Goal: Task Accomplishment & Management: Manage account settings

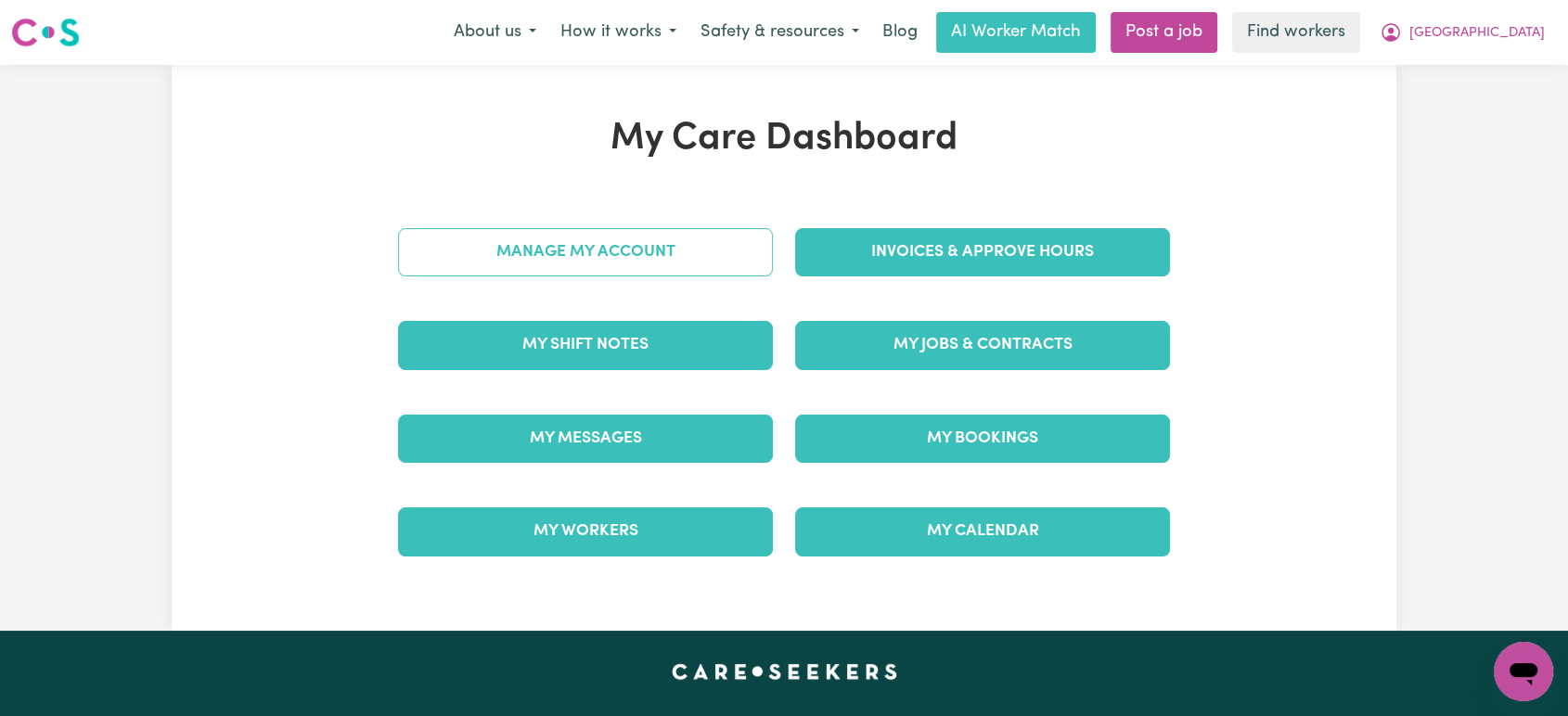
click at [695, 262] on link "Manage My Account" at bounding box center [585, 252] width 375 height 49
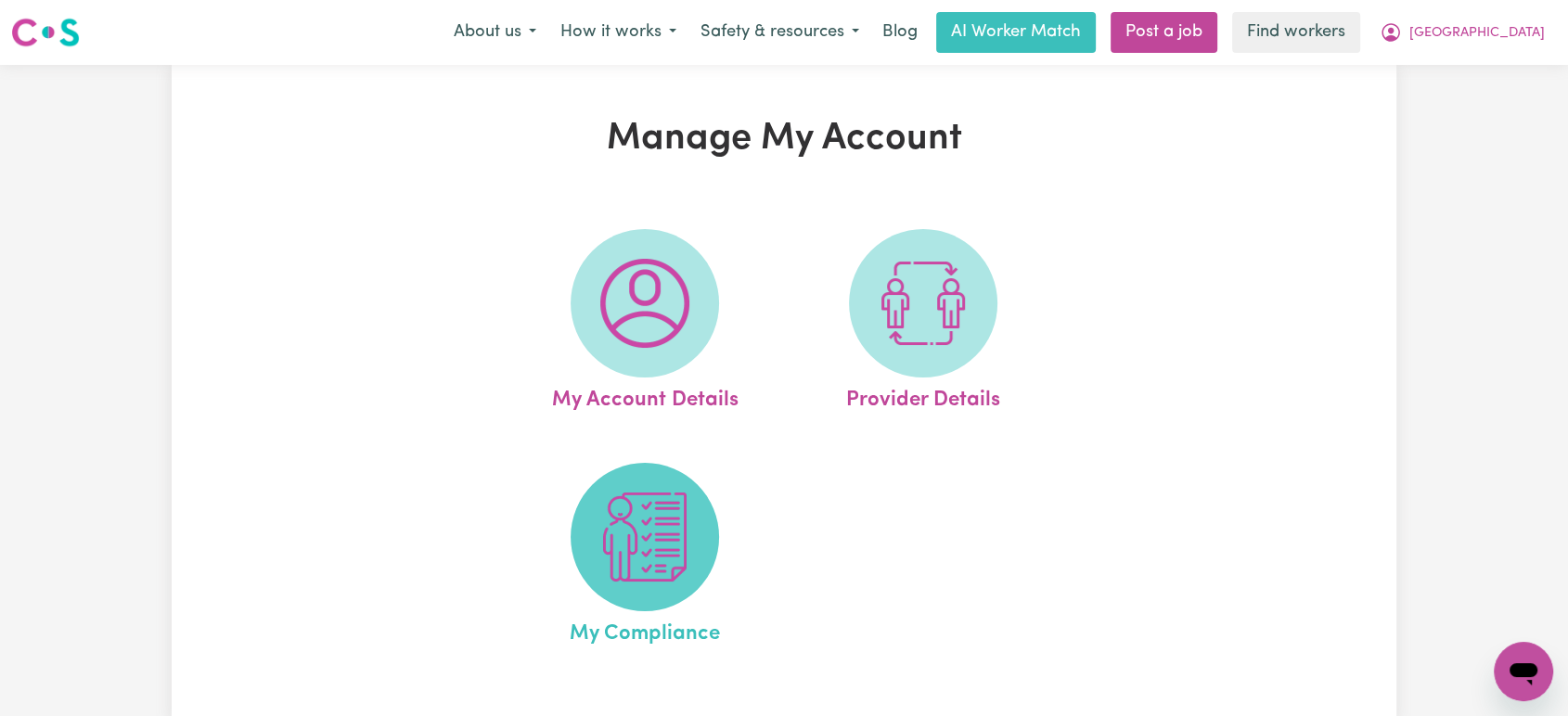
click at [669, 547] on img at bounding box center [645, 537] width 89 height 89
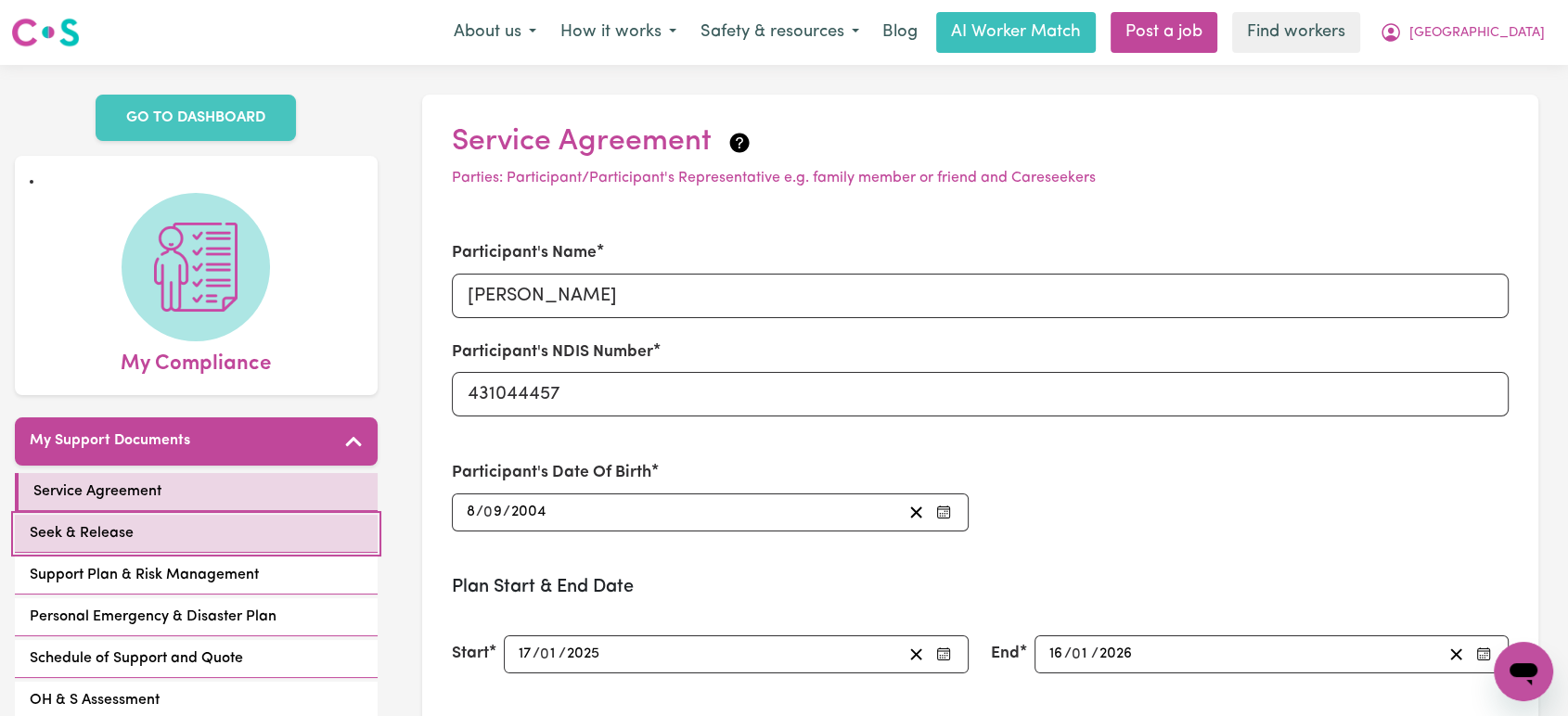
click at [225, 517] on link "Seek & Release" at bounding box center [196, 533] width 363 height 38
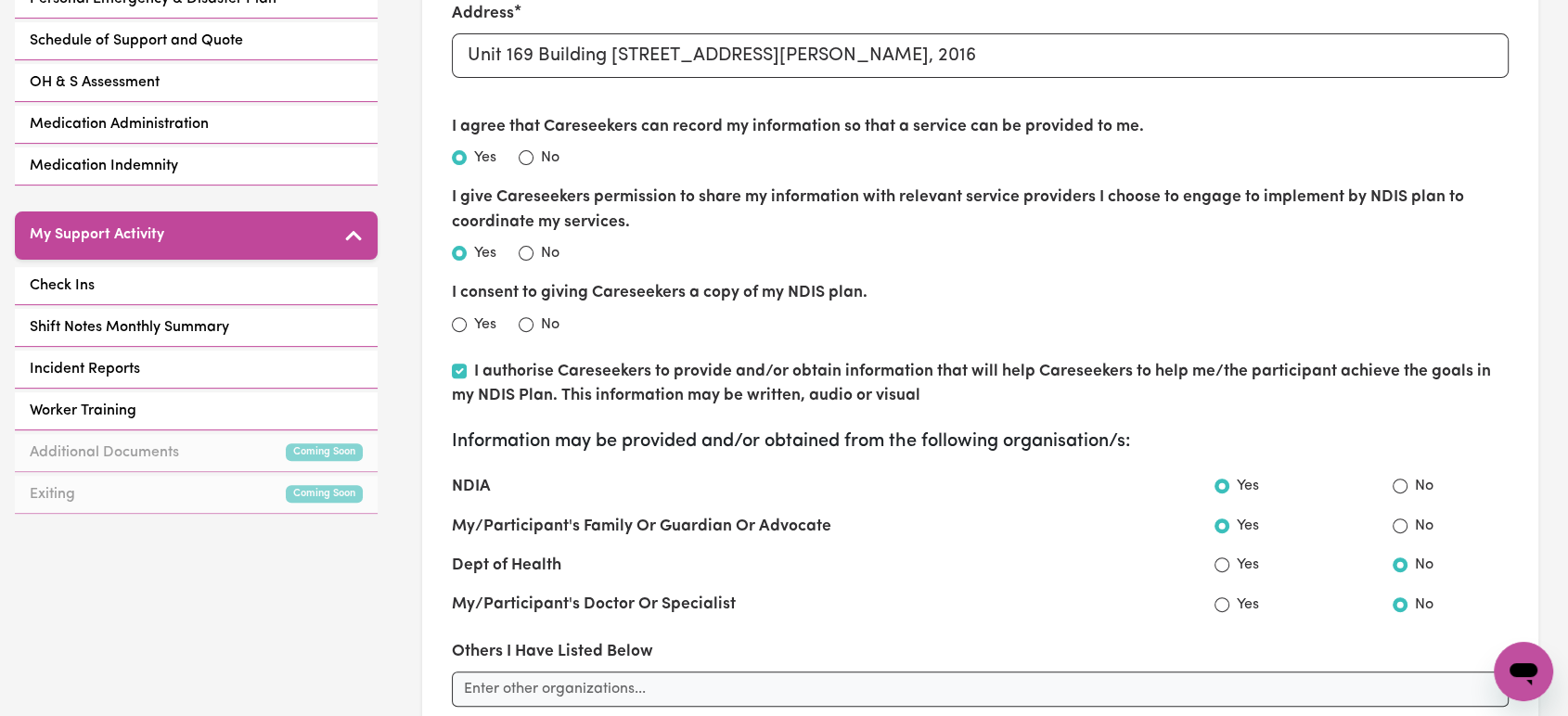
scroll to position [103, 0]
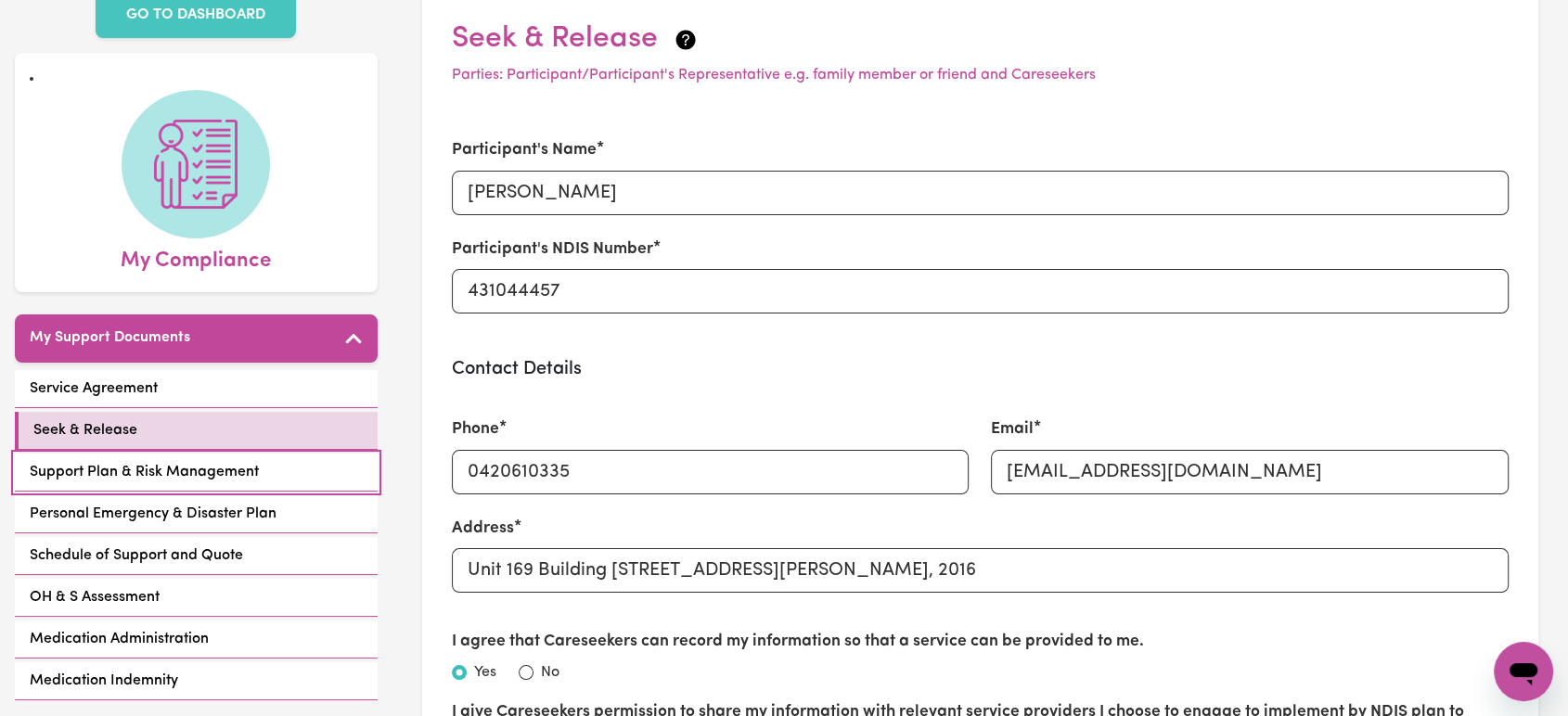
drag, startPoint x: 279, startPoint y: 445, endPoint x: 301, endPoint y: 443, distance: 22.1
click at [279, 454] on link "Support Plan & Risk Management" at bounding box center [196, 473] width 363 height 38
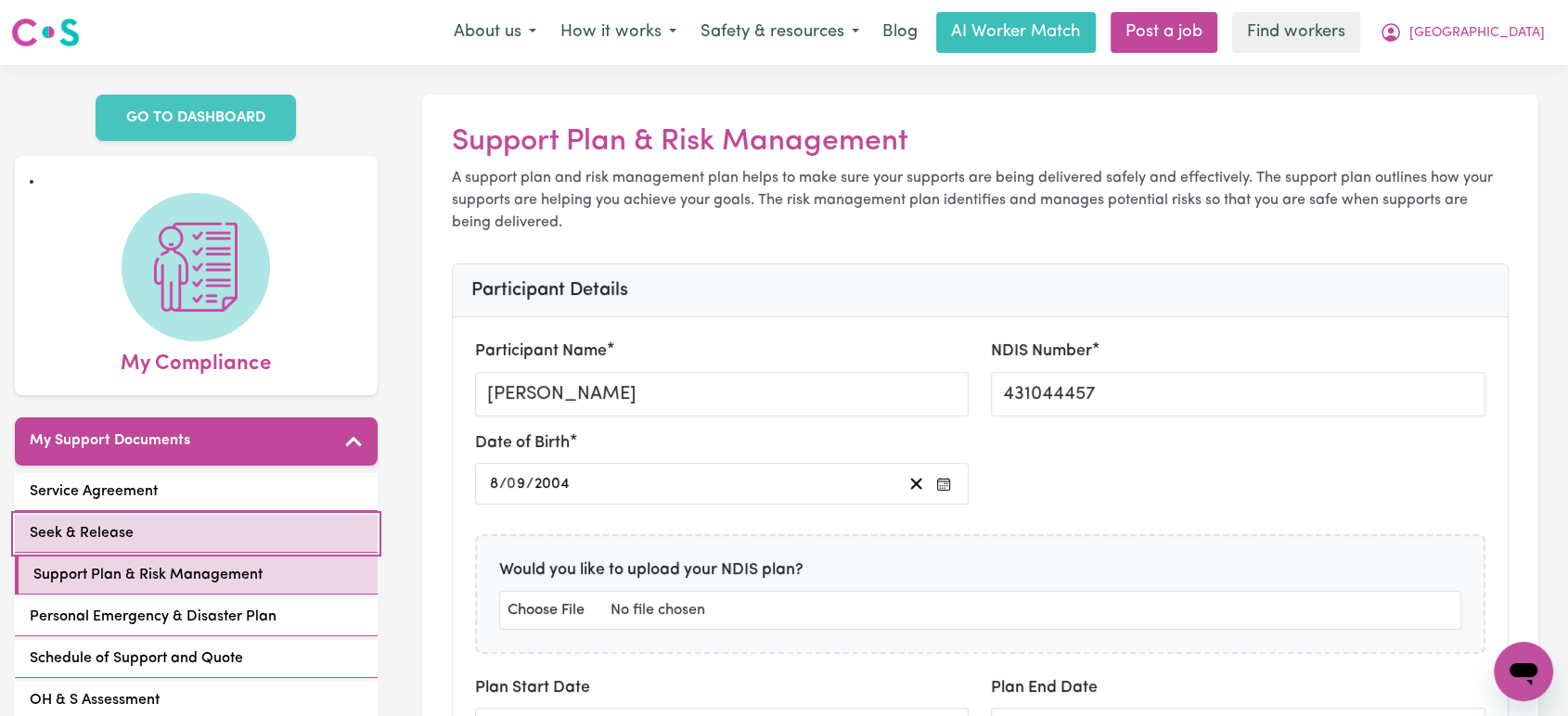
click at [250, 526] on link "Seek & Release" at bounding box center [196, 533] width 363 height 38
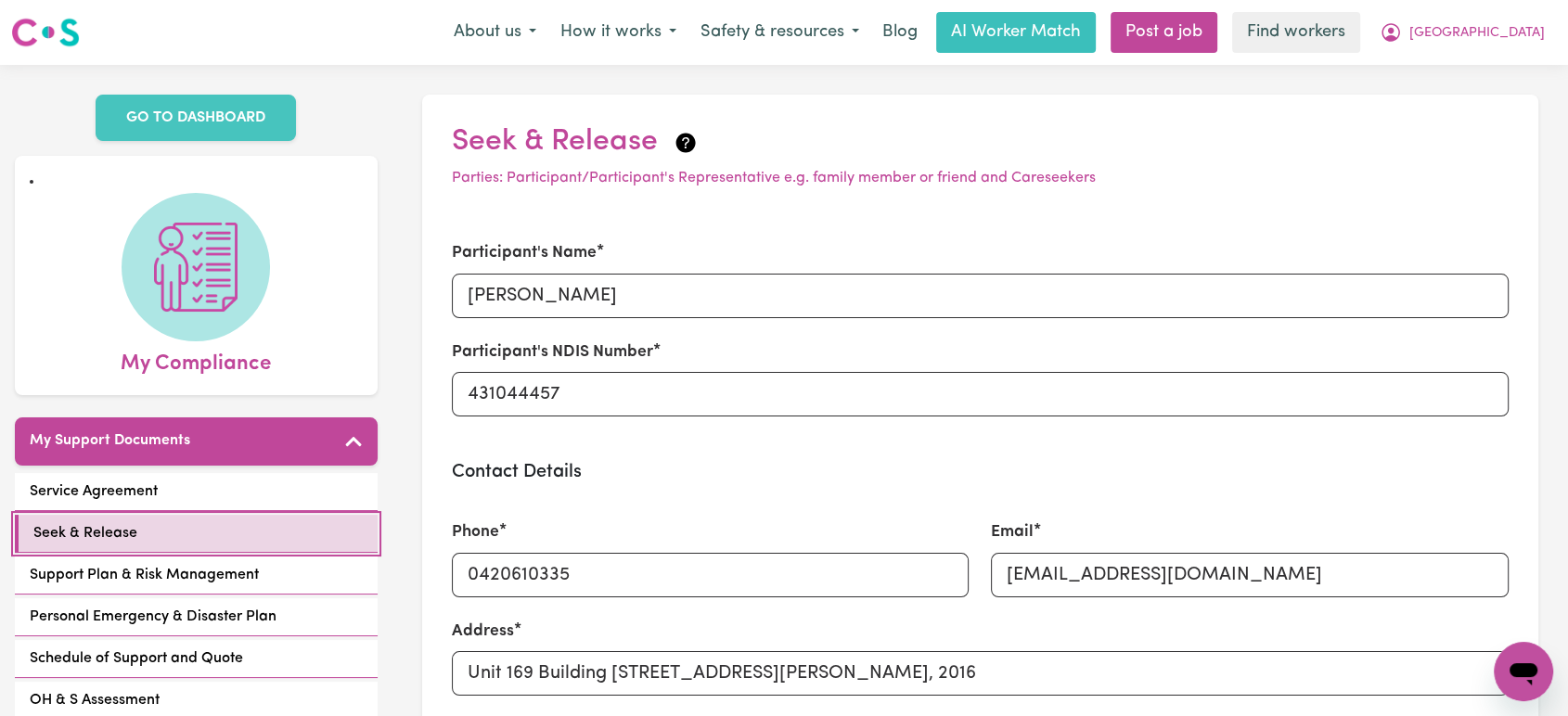
scroll to position [103, 0]
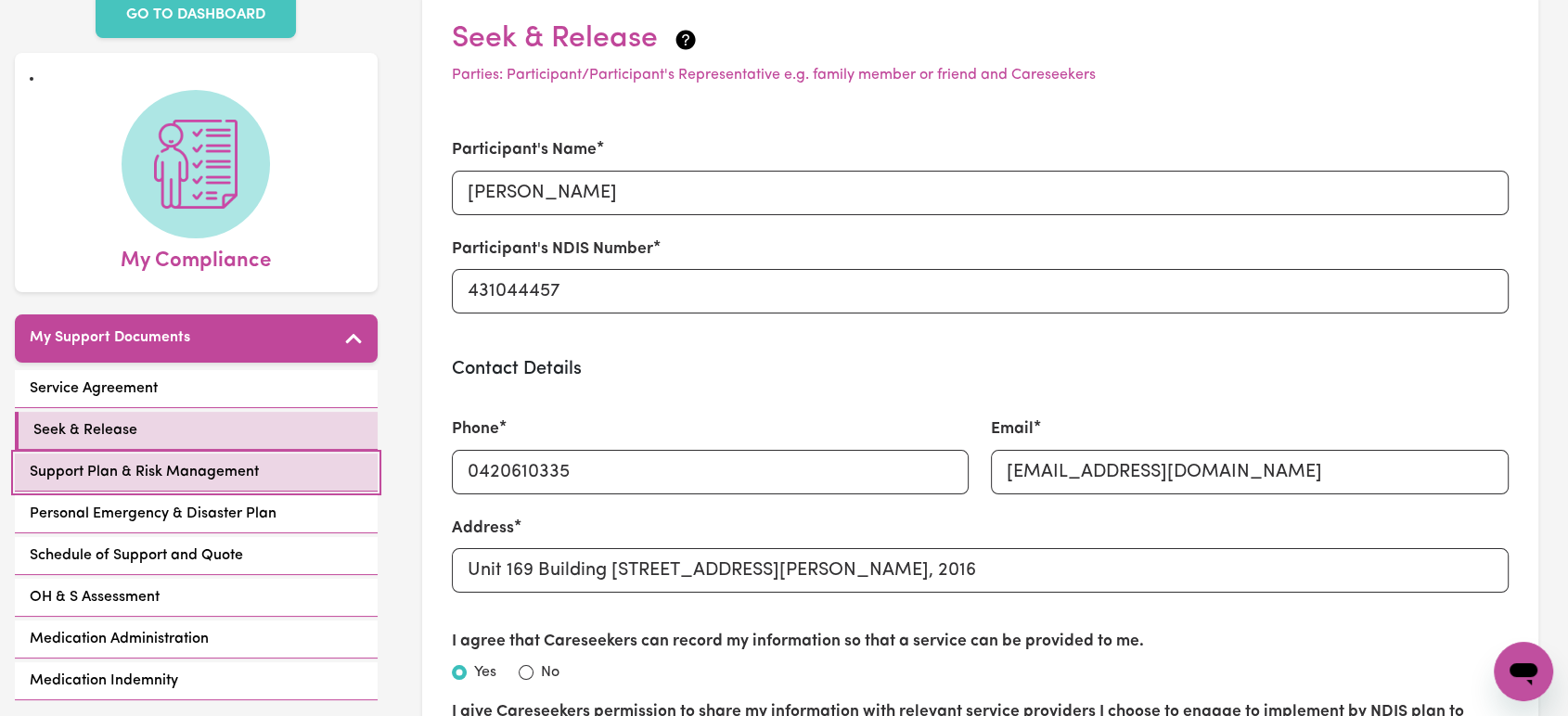
click at [267, 454] on link "Support Plan & Risk Management" at bounding box center [196, 473] width 363 height 38
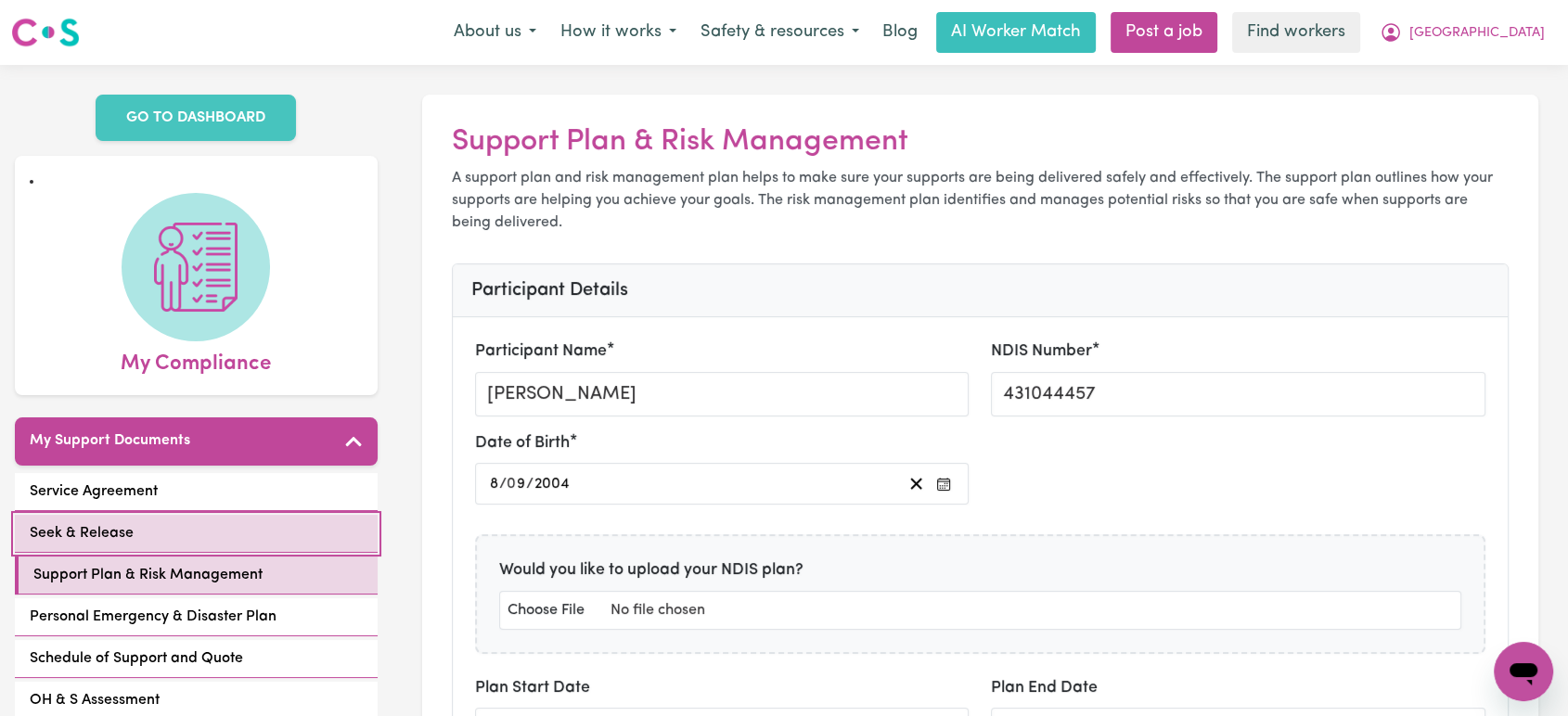
click at [222, 514] on link "Seek & Release" at bounding box center [196, 533] width 363 height 38
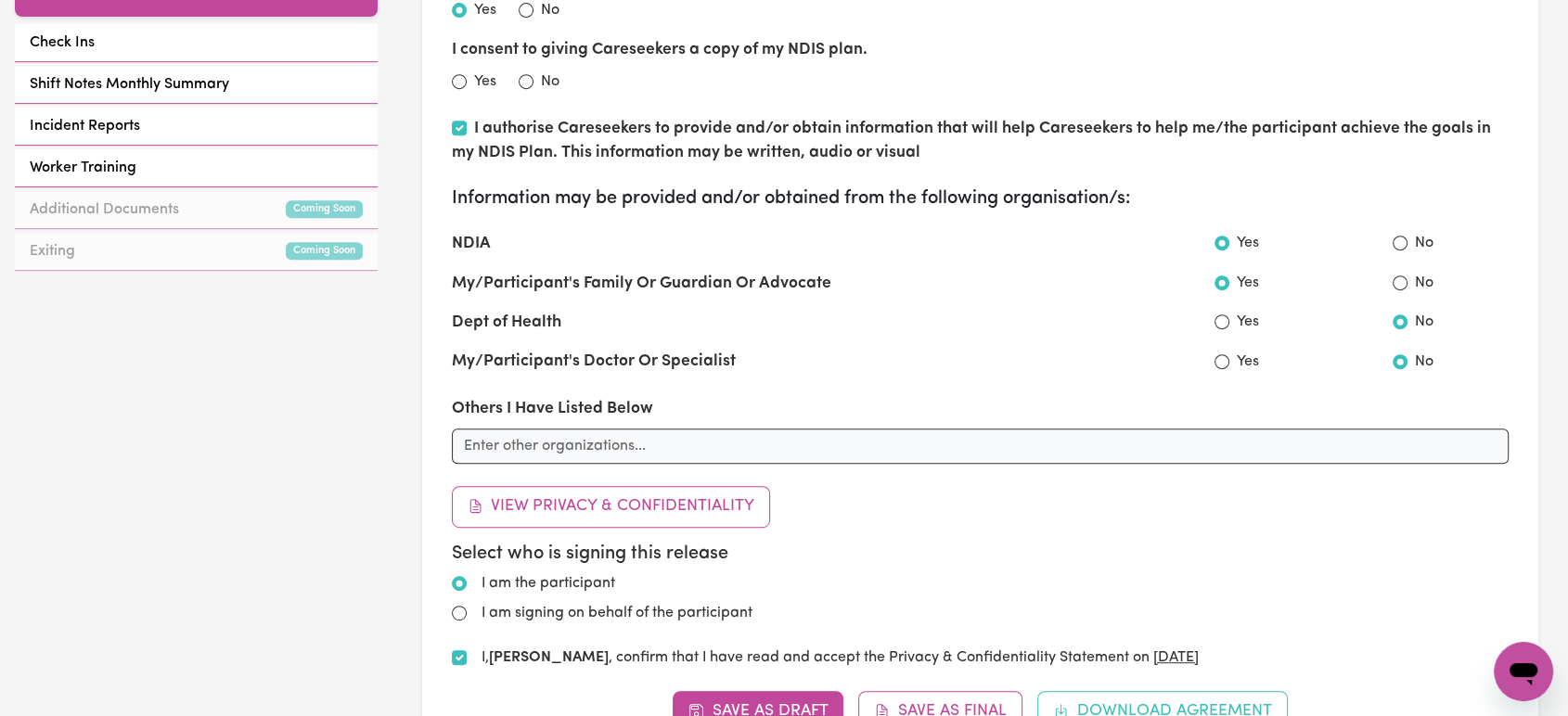
scroll to position [309, 0]
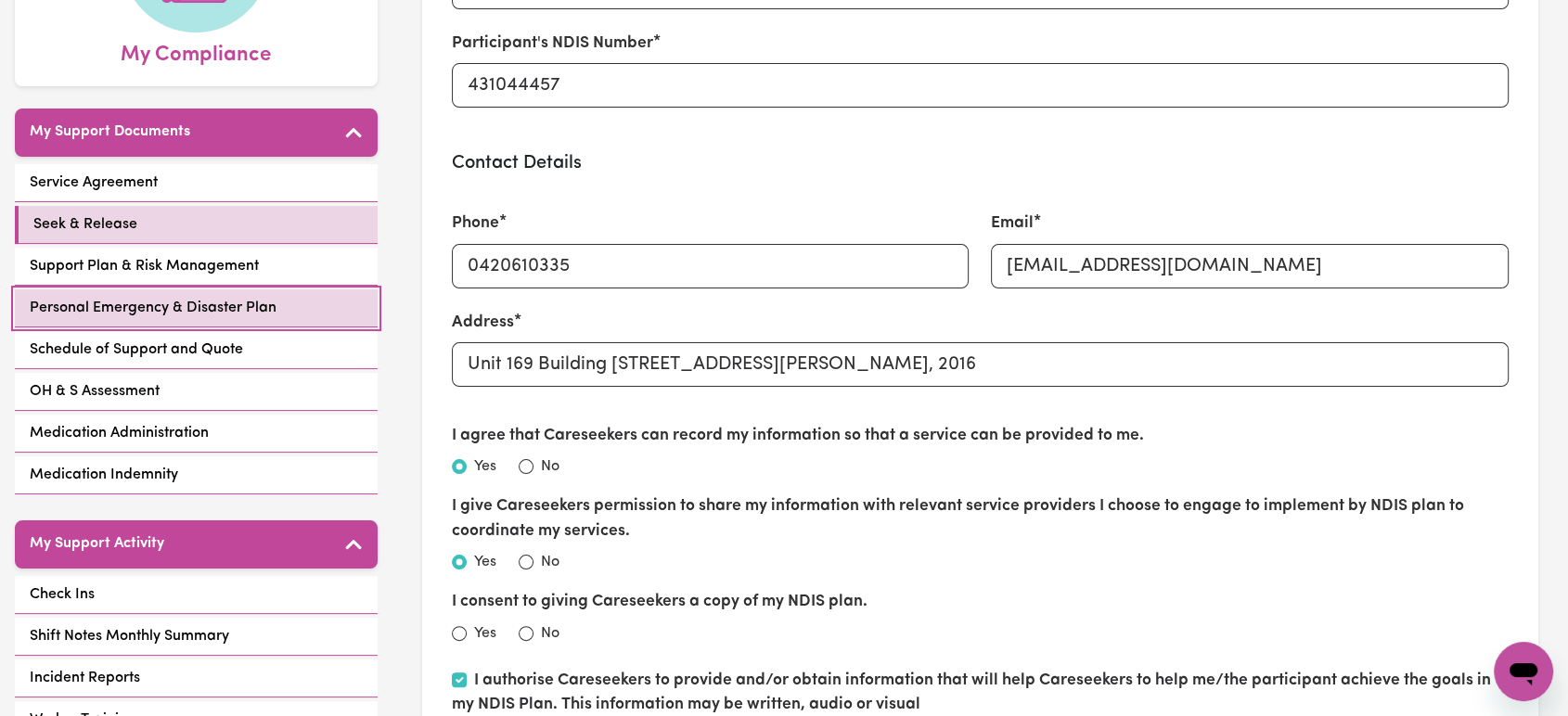
click at [343, 289] on link "Personal Emergency & Disaster Plan" at bounding box center [196, 308] width 363 height 38
select select "continue"
select select "phone"
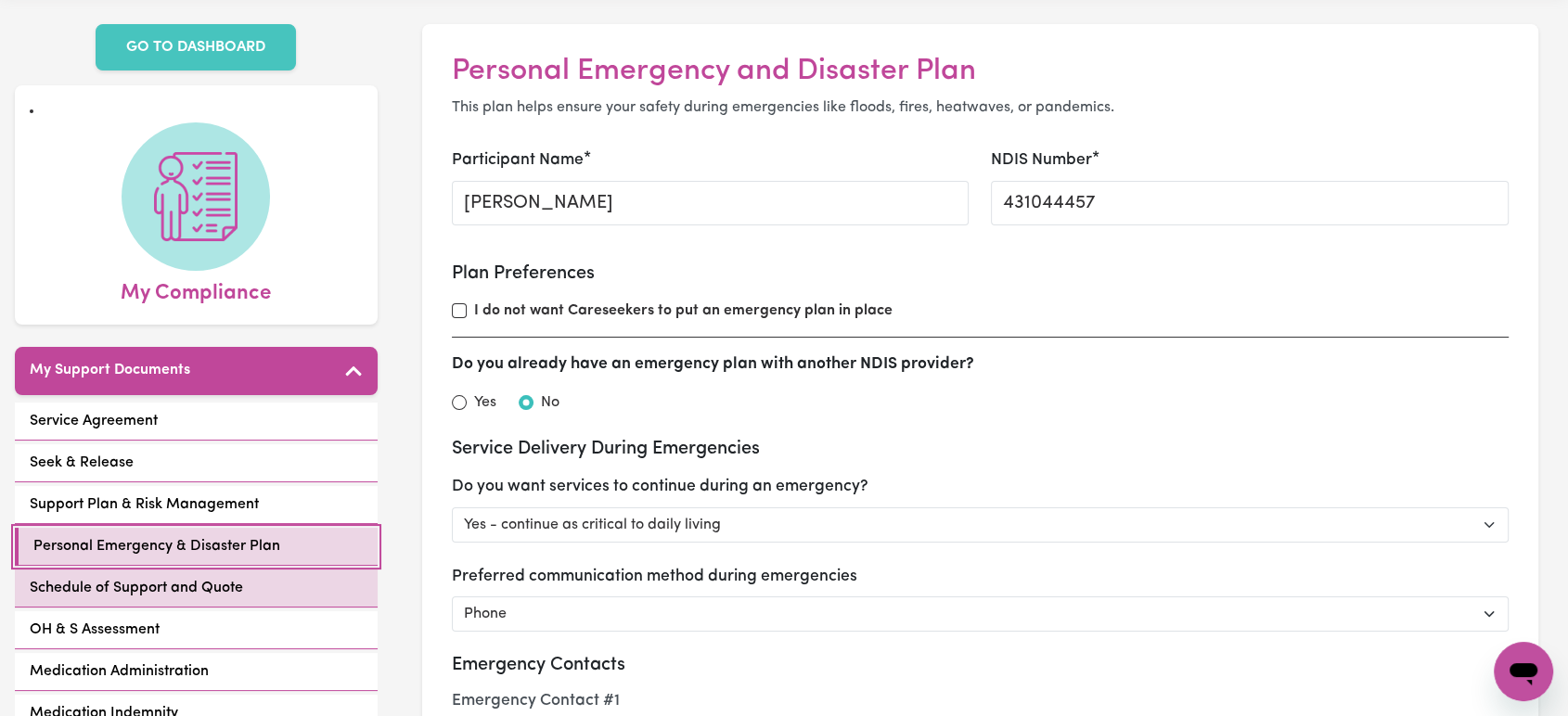
scroll to position [103, 0]
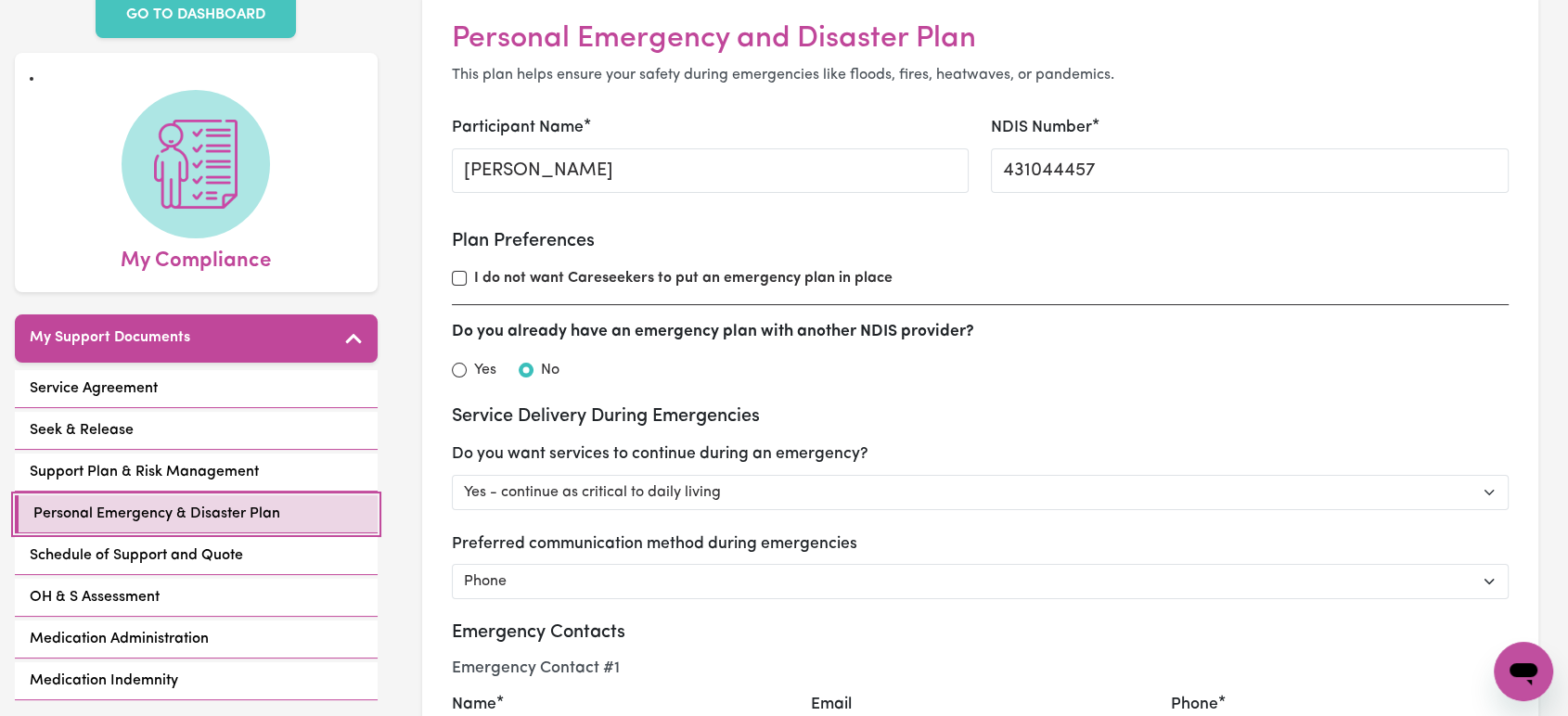
click at [297, 499] on link "Personal Emergency & Disaster Plan" at bounding box center [196, 514] width 363 height 38
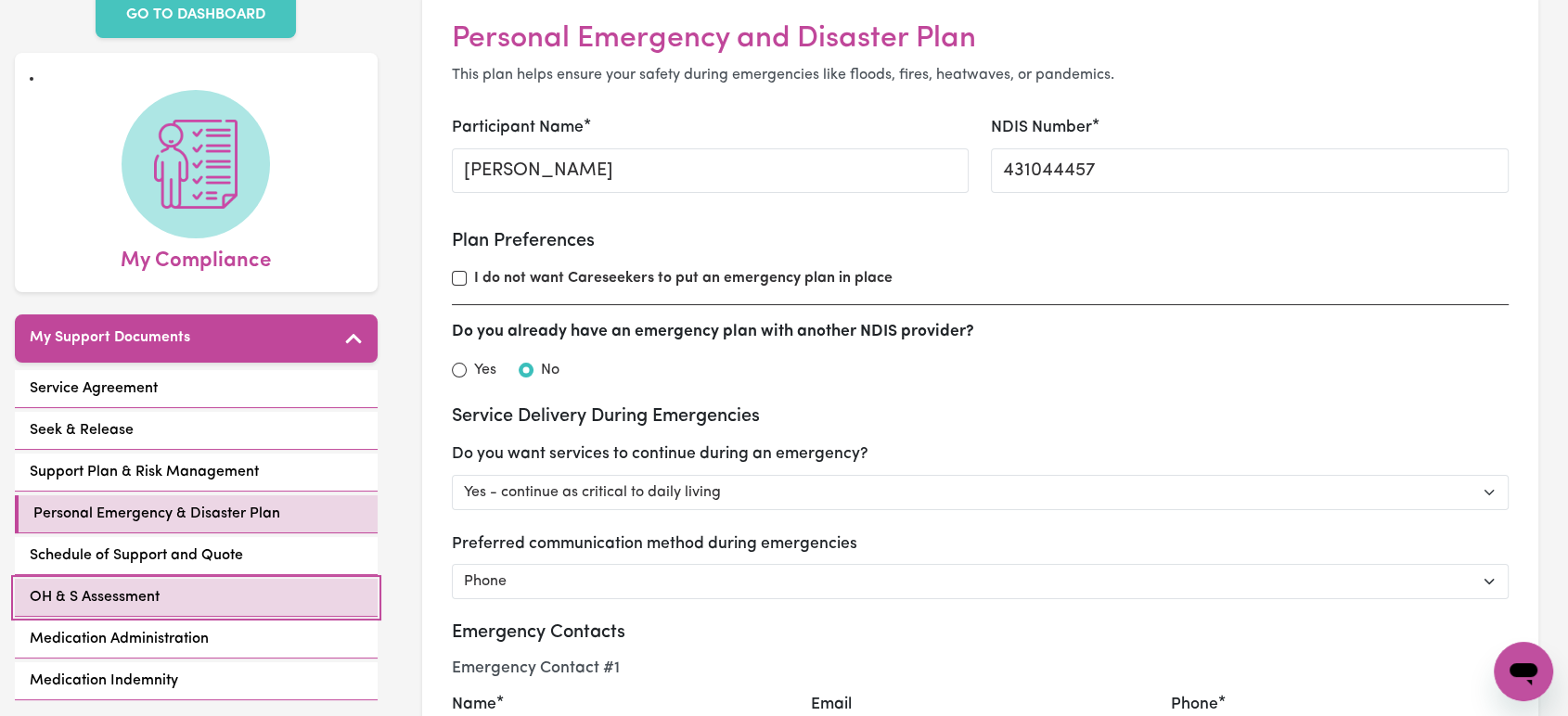
click at [233, 579] on link "OH & S Assessment" at bounding box center [196, 598] width 363 height 38
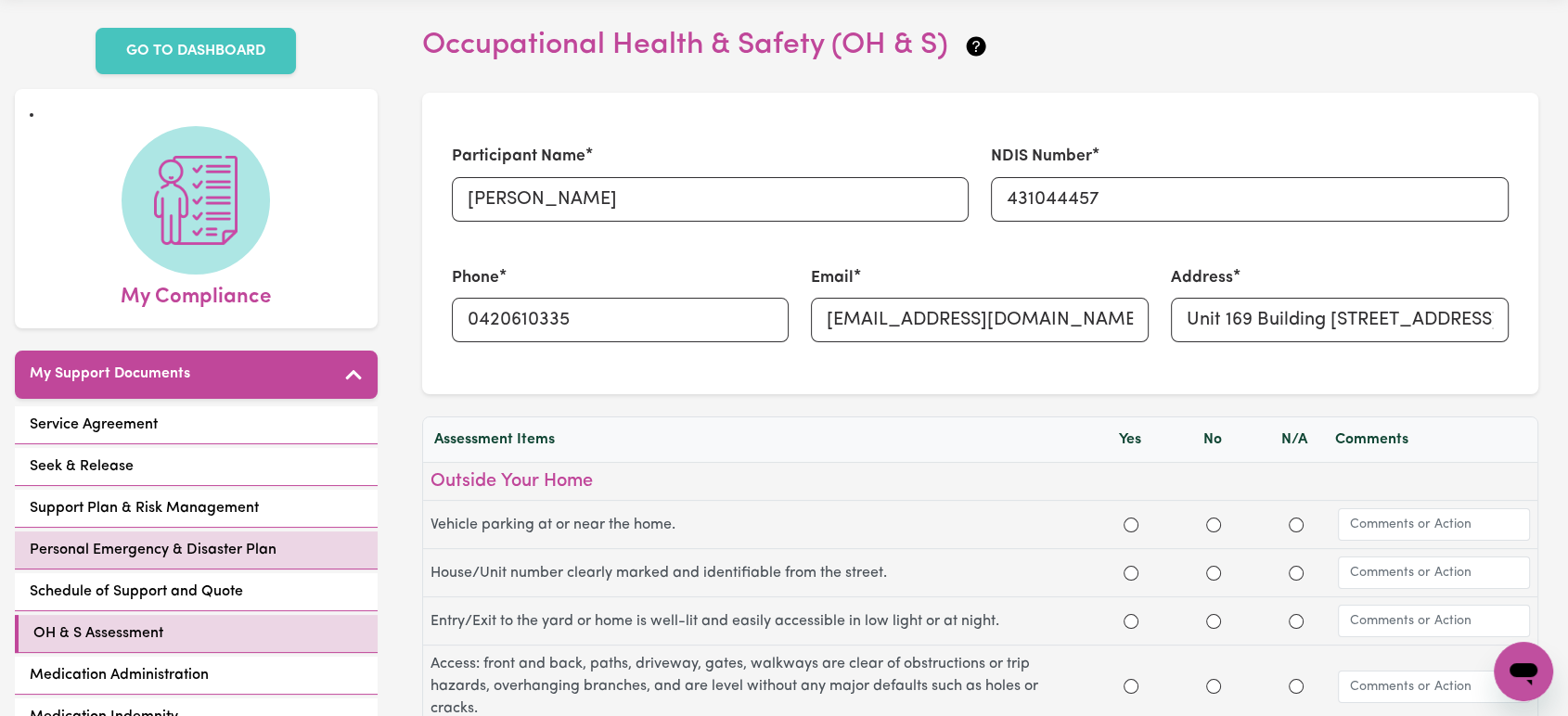
scroll to position [103, 0]
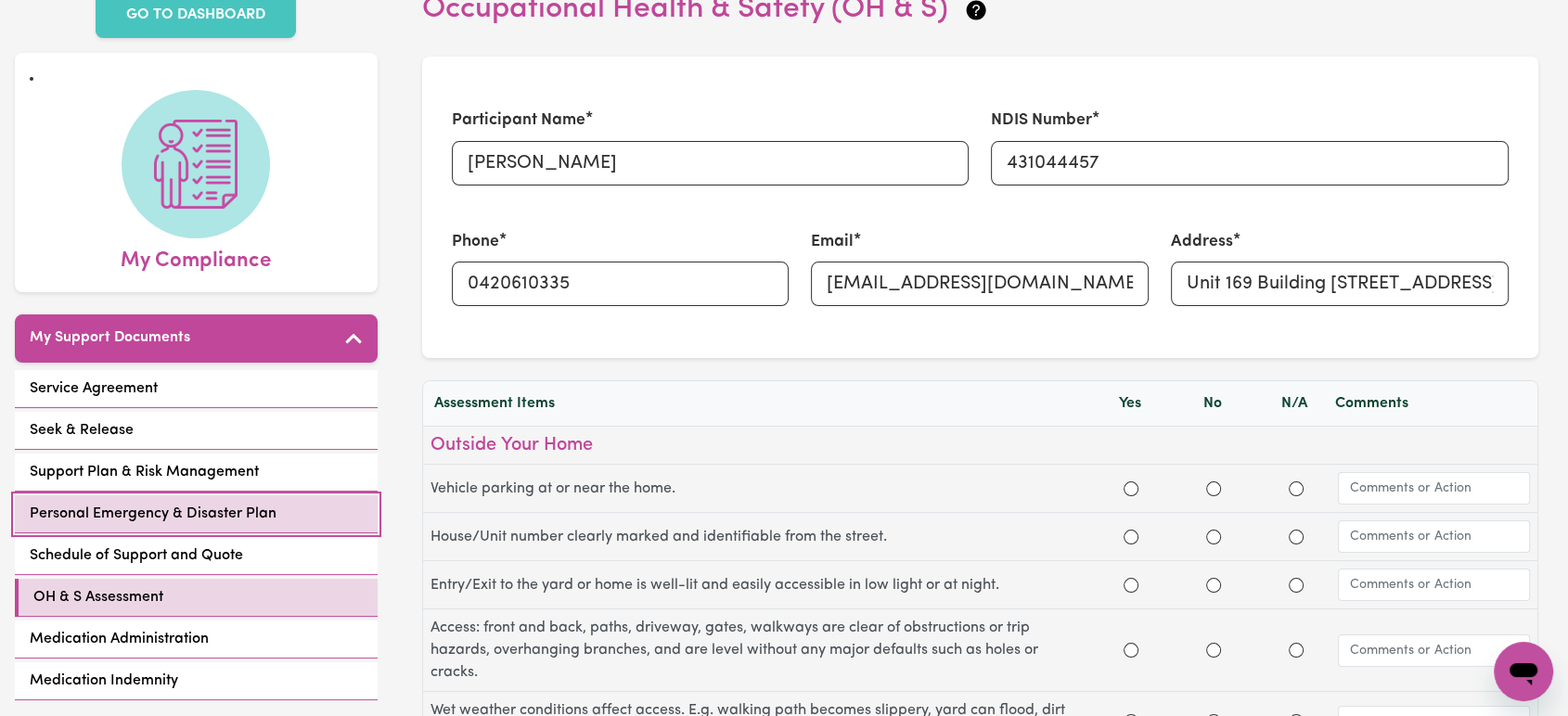
click at [304, 496] on link "Personal Emergency & Disaster Plan" at bounding box center [196, 514] width 363 height 38
select select "continue"
select select "phone"
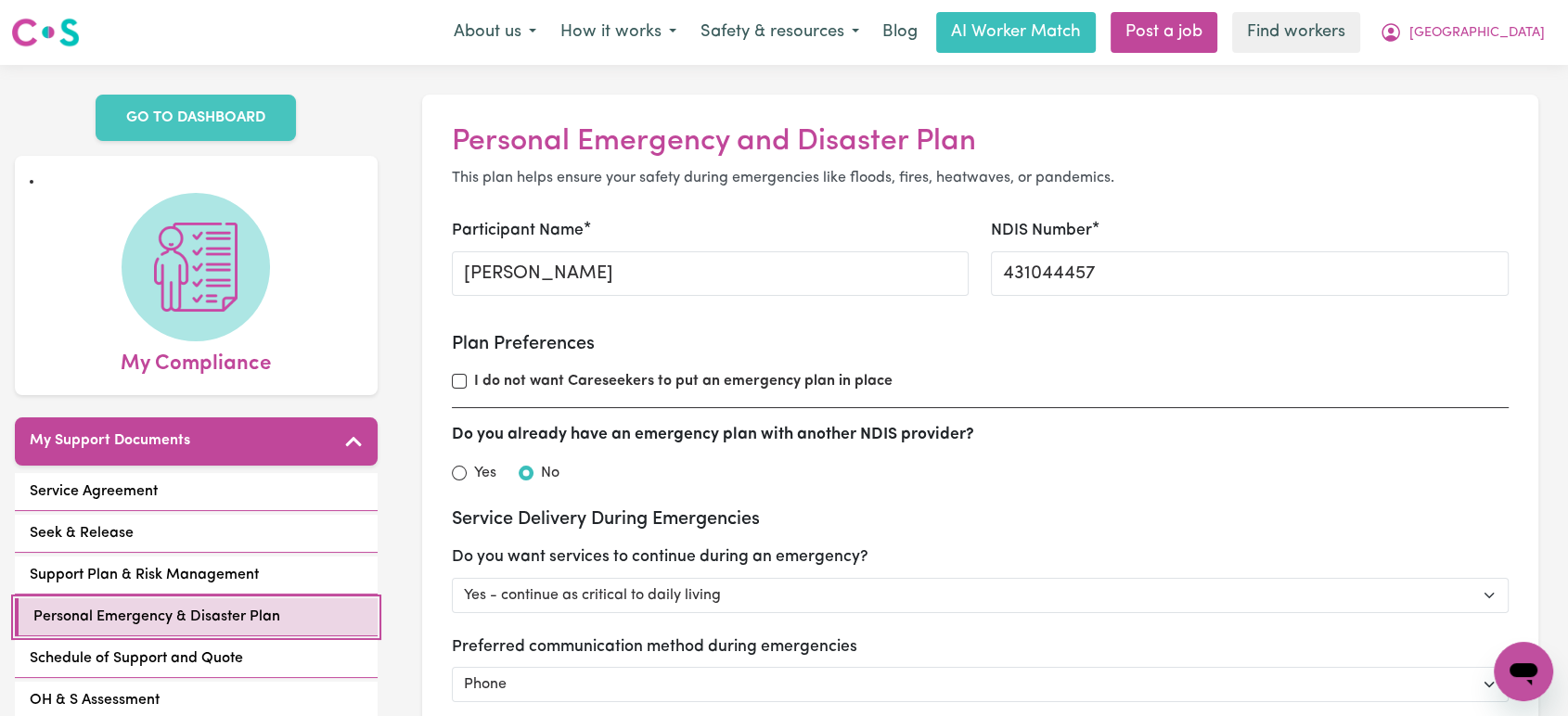
click at [301, 601] on link "Personal Emergency & Disaster Plan" at bounding box center [196, 617] width 363 height 38
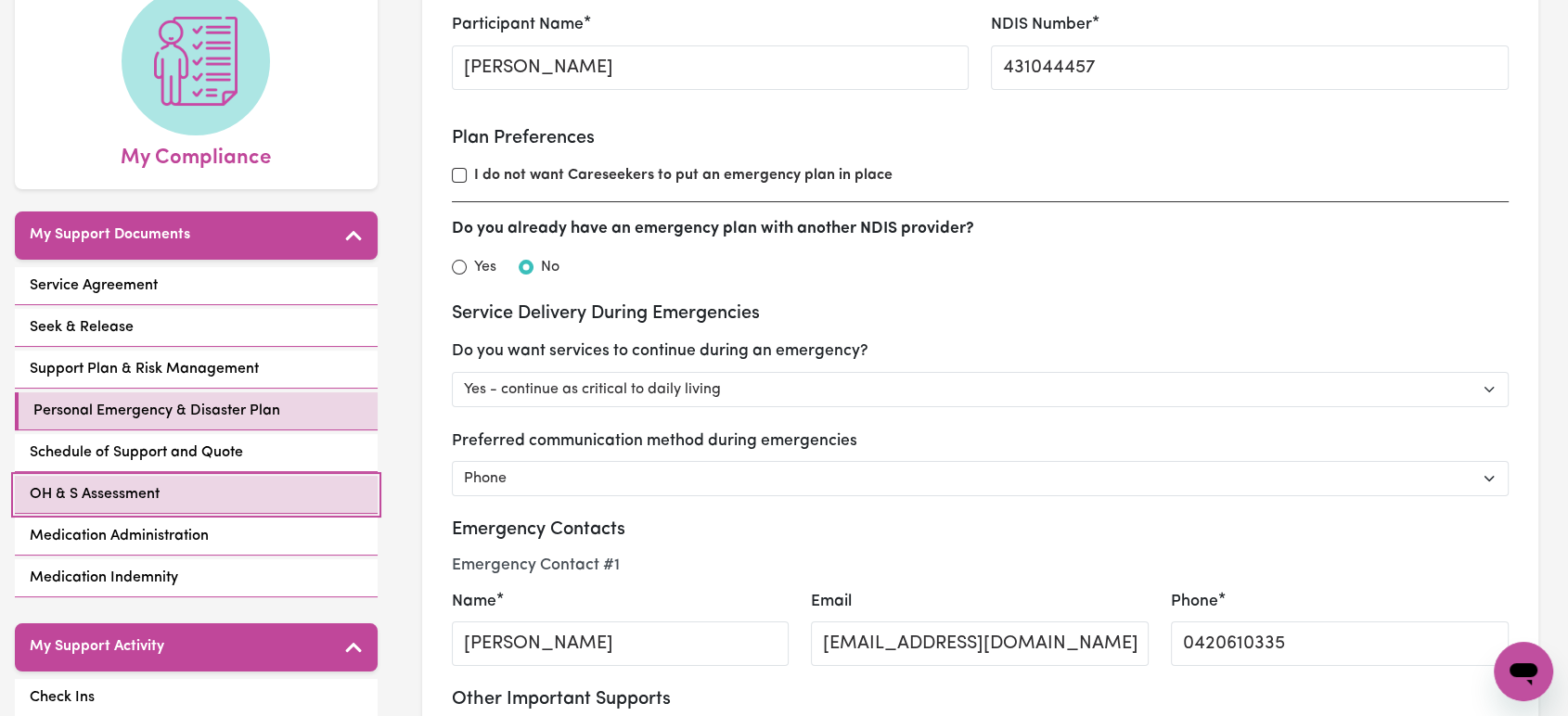
click at [201, 484] on link "OH & S Assessment" at bounding box center [196, 495] width 363 height 38
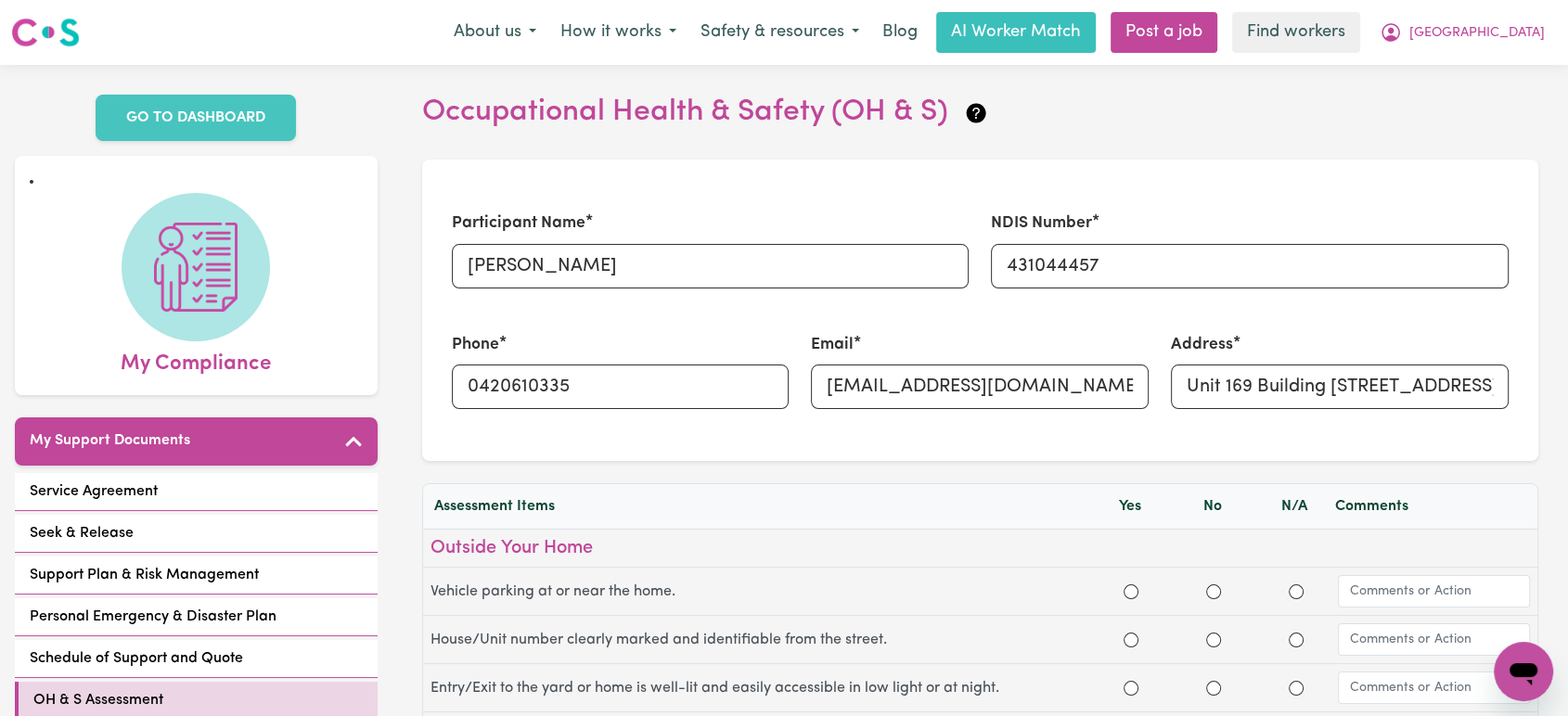
click at [950, 411] on div "Email [EMAIL_ADDRESS][DOMAIN_NAME]" at bounding box center [980, 370] width 360 height 120
click at [965, 391] on input "[EMAIL_ADDRESS][DOMAIN_NAME]" at bounding box center [980, 386] width 338 height 45
paste input "[EMAIL_ADDRESS][DOMAIN_NAME]"
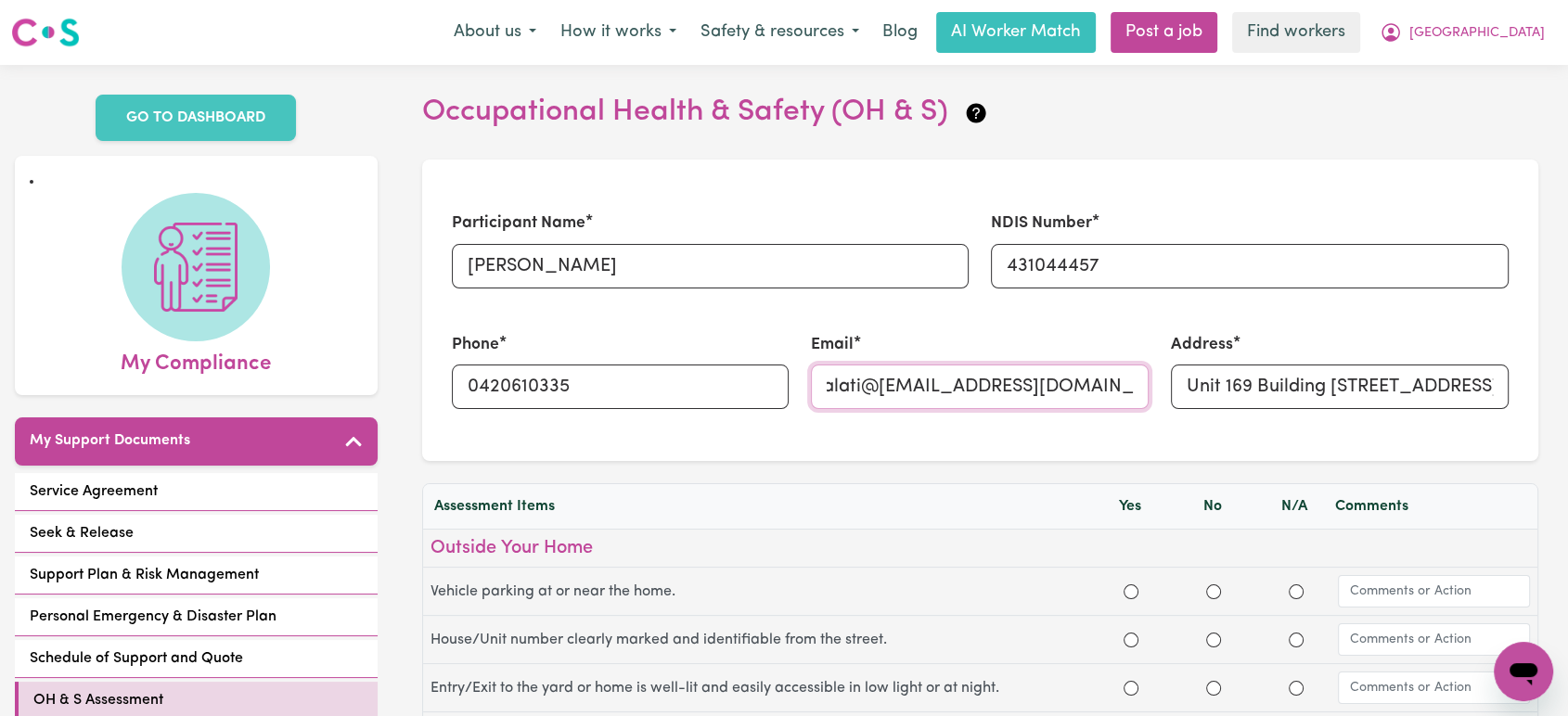
type input "parisdalati@[EMAIL_ADDRESS][DOMAIN_NAME]"
click at [1029, 351] on div "Email parisdalati@[EMAIL_ADDRESS][DOMAIN_NAME]" at bounding box center [980, 370] width 338 height 76
click at [1010, 387] on input "parisdalati@[EMAIL_ADDRESS][DOMAIN_NAME]" at bounding box center [980, 386] width 338 height 45
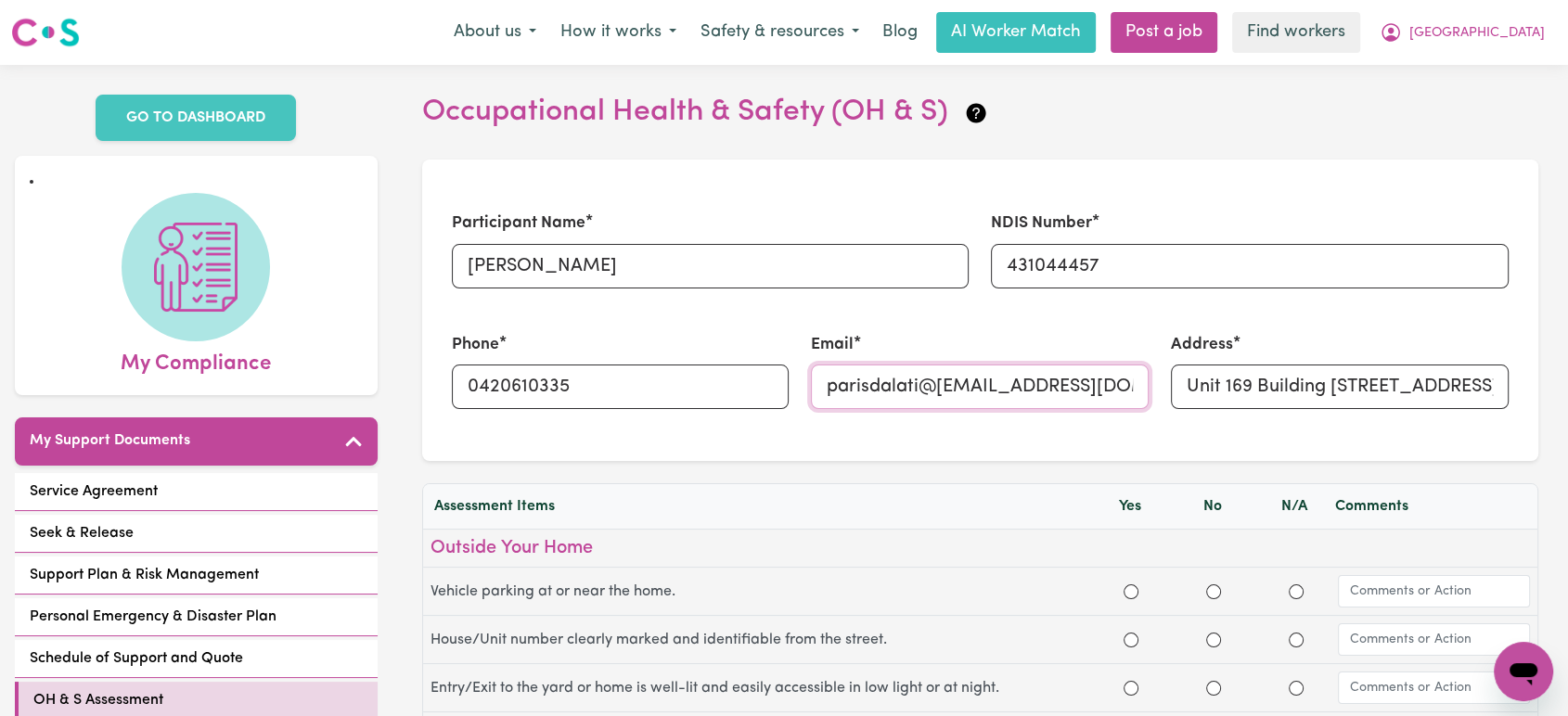
click at [1010, 387] on input "parisdalati@[EMAIL_ADDRESS][DOMAIN_NAME]" at bounding box center [980, 386] width 338 height 45
paste input "[EMAIL_ADDRESS][DOMAIN_NAME]"
type input "[EMAIL_ADDRESS][DOMAIN_NAME]"
click at [1020, 331] on div "Email [EMAIL_ADDRESS][DOMAIN_NAME]" at bounding box center [980, 370] width 360 height 120
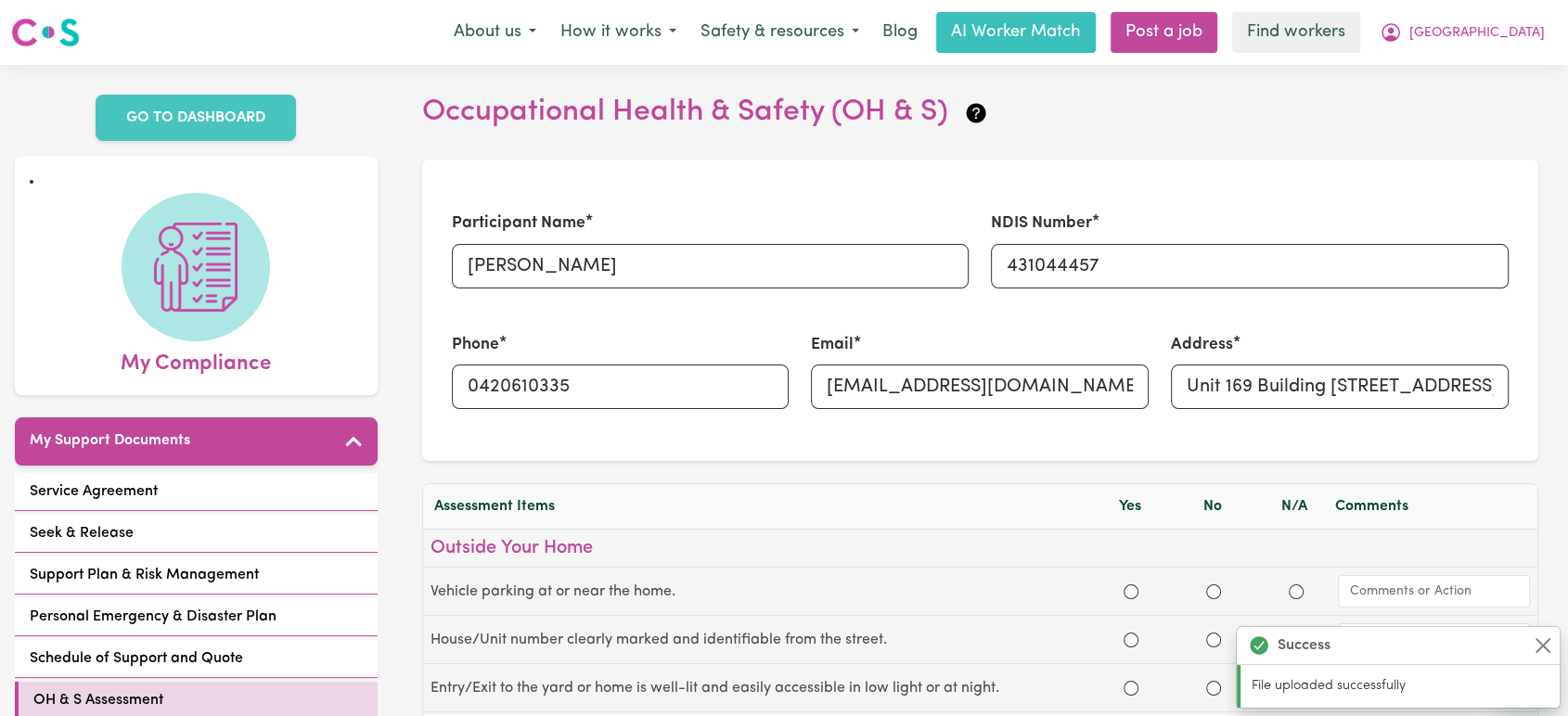
click at [1202, 190] on div "NDIS Number 431044457" at bounding box center [1250, 249] width 541 height 120
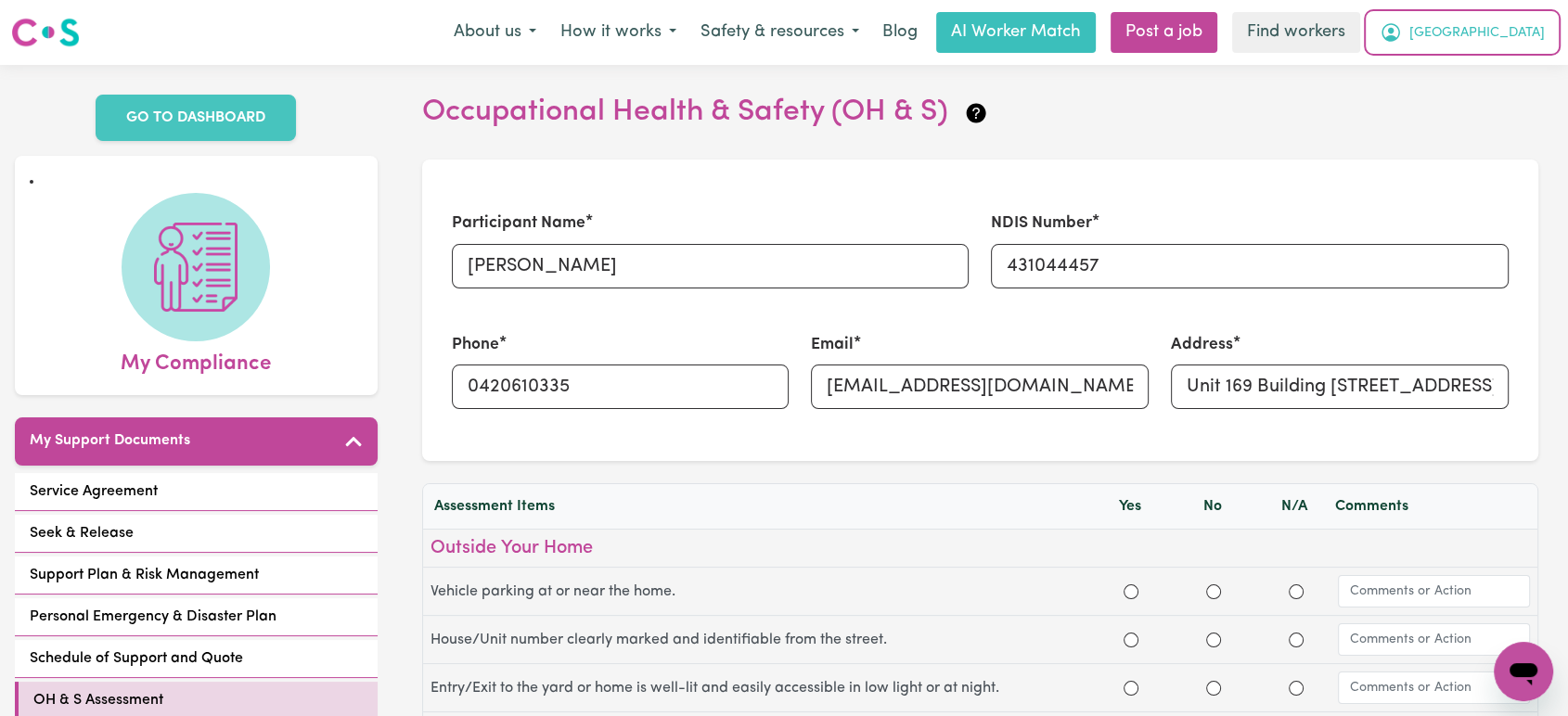
click at [1515, 29] on span "[GEOGRAPHIC_DATA]" at bounding box center [1478, 33] width 135 height 21
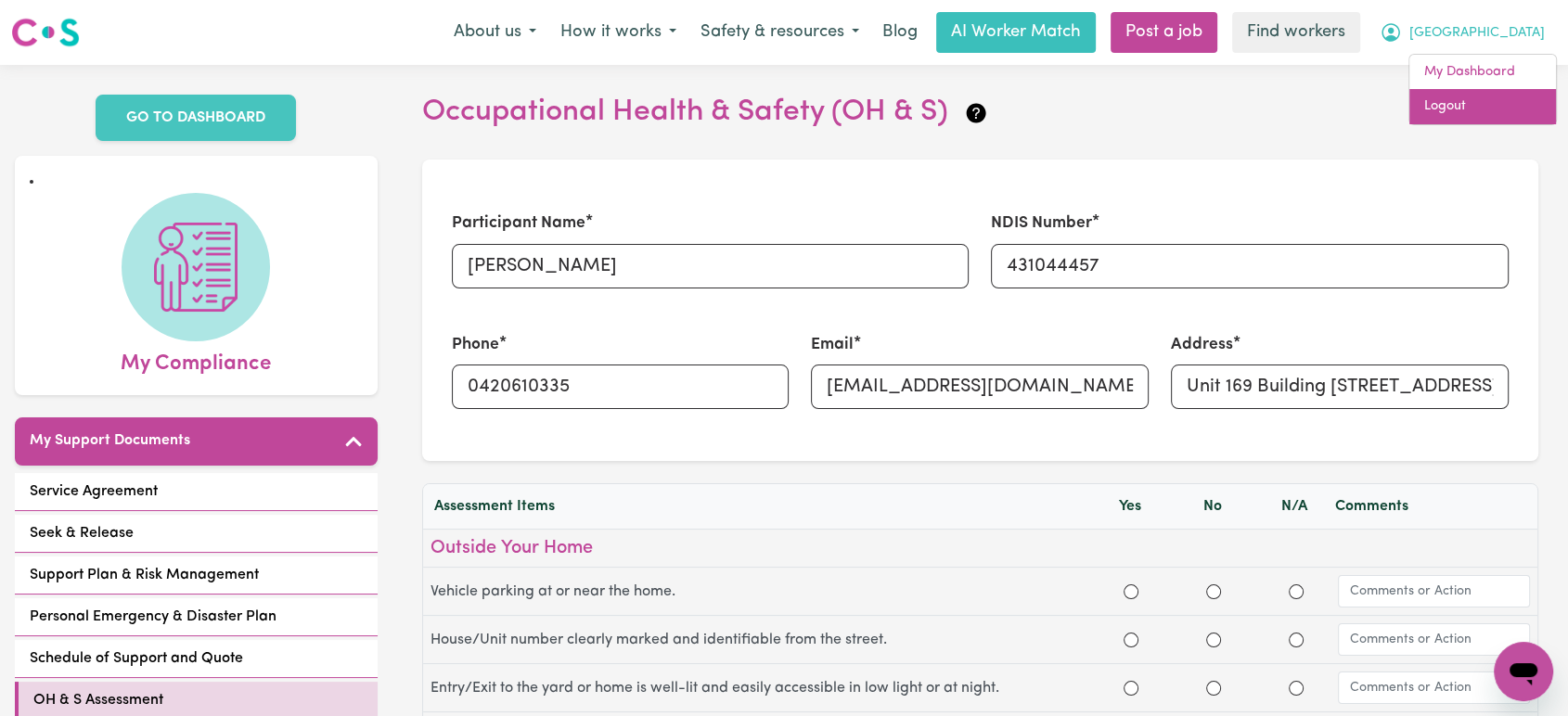
click at [1522, 114] on link "Logout" at bounding box center [1484, 106] width 147 height 35
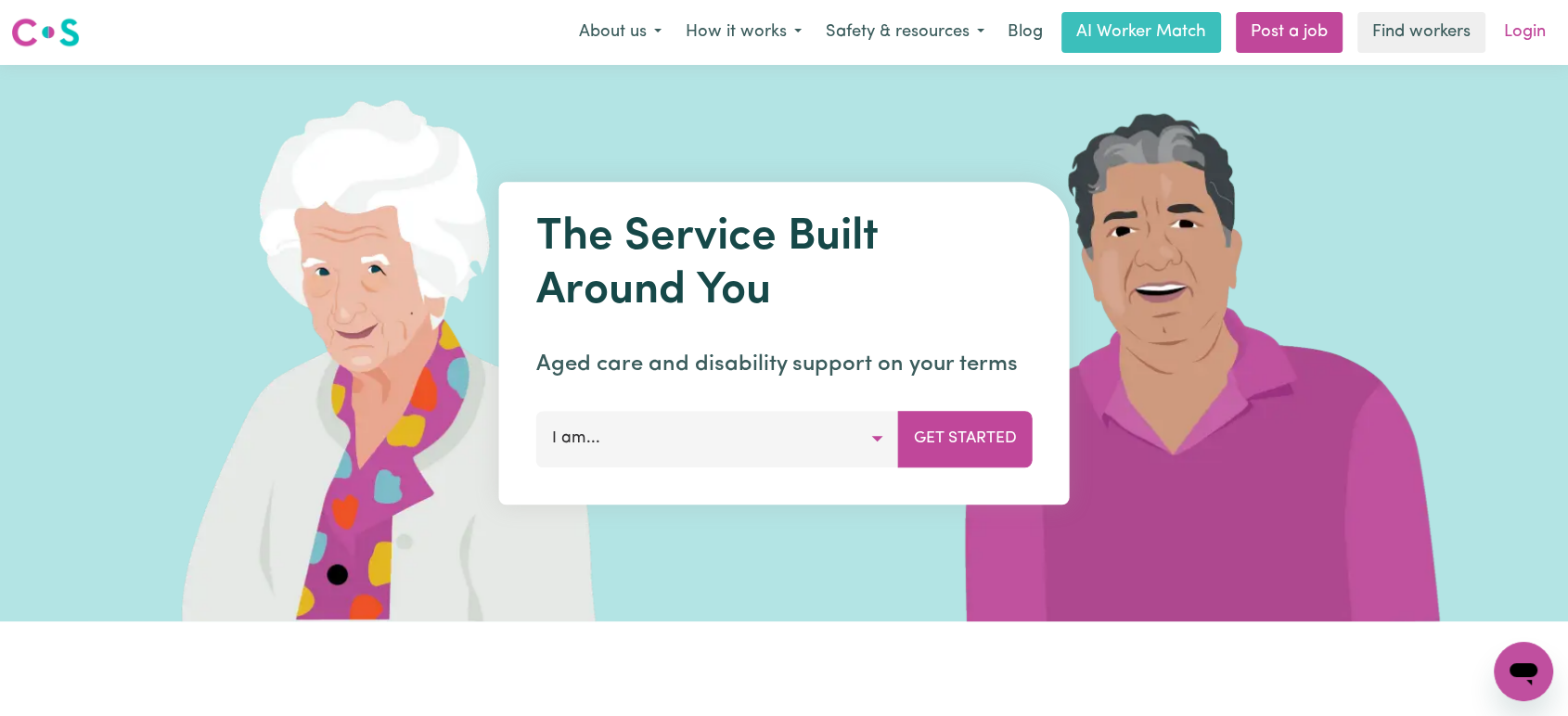
click at [1531, 26] on link "Login" at bounding box center [1525, 32] width 64 height 41
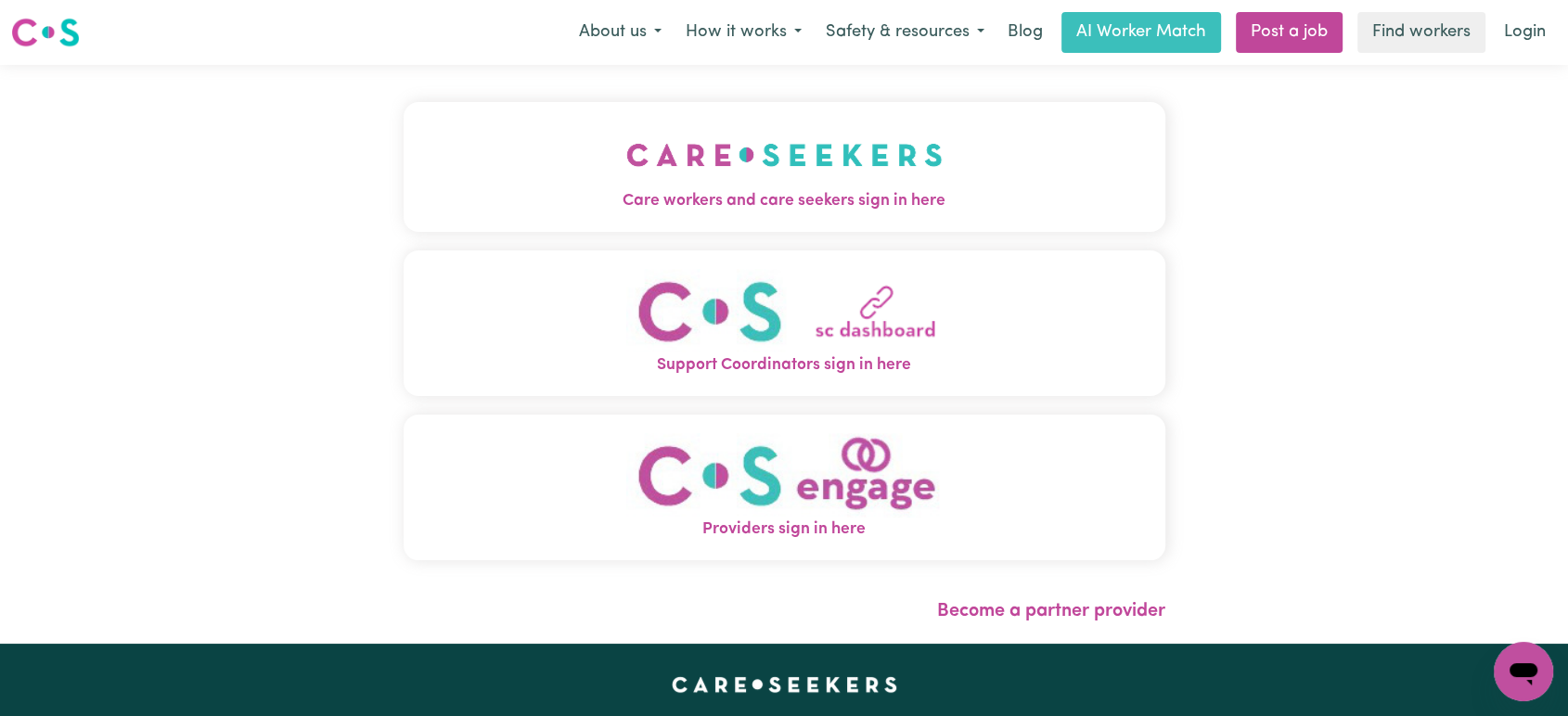
click at [820, 190] on span "Care workers and care seekers sign in here" at bounding box center [784, 202] width 762 height 24
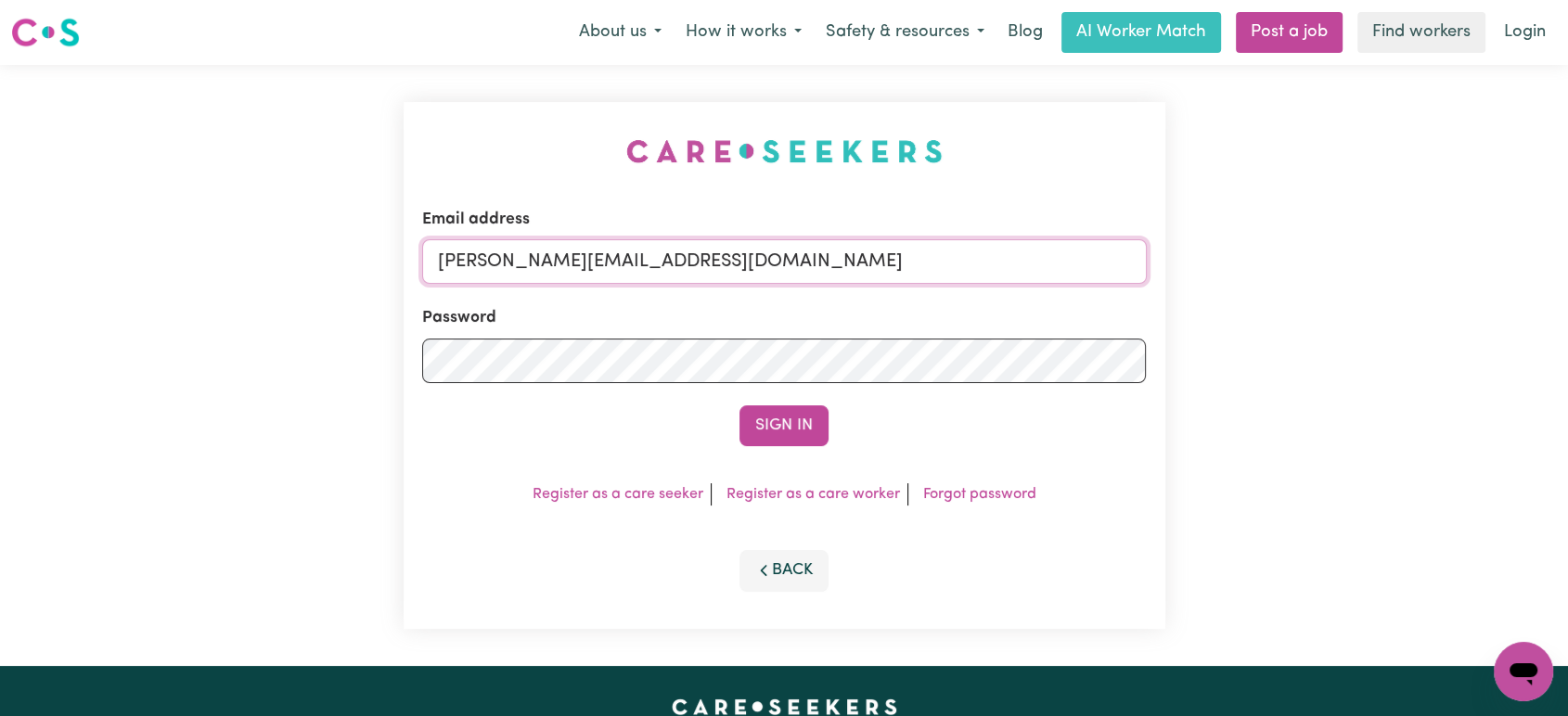
click at [791, 268] on input "[PERSON_NAME][EMAIL_ADDRESS][DOMAIN_NAME]" at bounding box center [784, 261] width 724 height 45
drag, startPoint x: 913, startPoint y: 259, endPoint x: 538, endPoint y: 265, distance: 375.0
click at [538, 265] on input "[EMAIL_ADDRESS][DOMAIN_NAME]" at bounding box center [784, 261] width 724 height 45
type input "[EMAIL_ADDRESS][DOMAIN_NAME]"
click at [739, 405] on button "Sign In" at bounding box center [784, 425] width 89 height 41
